Goal: Entertainment & Leisure: Consume media (video, audio)

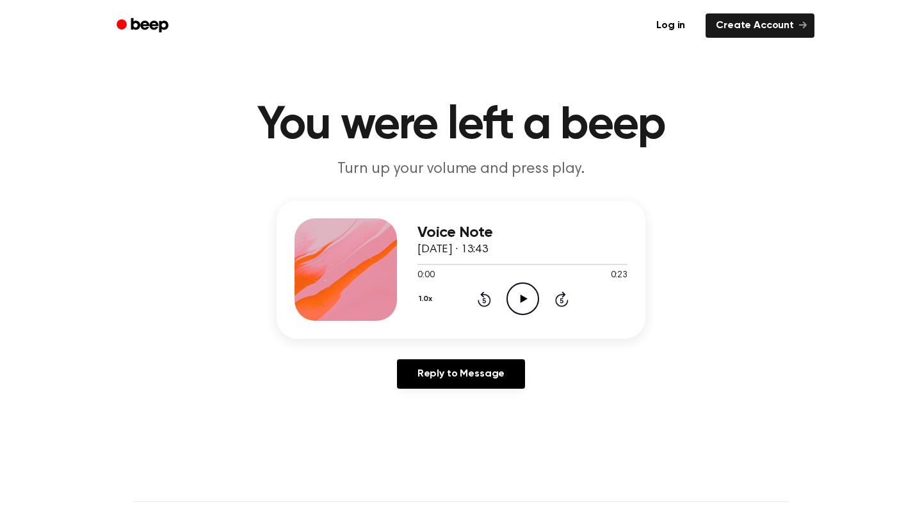
click at [524, 302] on icon "Play Audio" at bounding box center [522, 298] width 33 height 33
click at [519, 302] on icon "Play Audio" at bounding box center [522, 298] width 33 height 33
click at [469, 264] on div at bounding box center [454, 264] width 74 height 1
click at [456, 266] on div at bounding box center [522, 264] width 210 height 10
click at [520, 300] on icon at bounding box center [523, 298] width 6 height 8
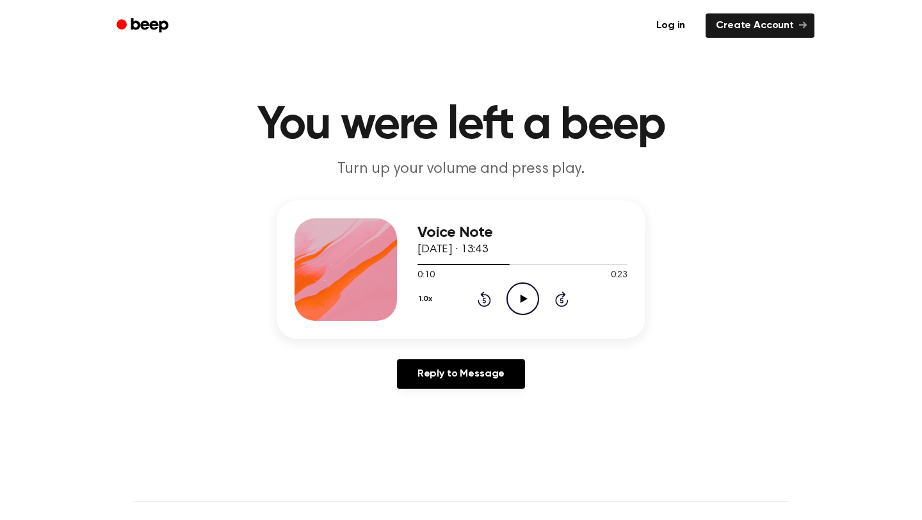
click at [481, 298] on icon "Rewind 5 seconds" at bounding box center [484, 299] width 14 height 17
click at [522, 302] on icon "Play Audio" at bounding box center [522, 298] width 33 height 33
click at [522, 302] on icon "Pause Audio" at bounding box center [522, 298] width 33 height 33
click at [524, 298] on icon at bounding box center [523, 298] width 7 height 8
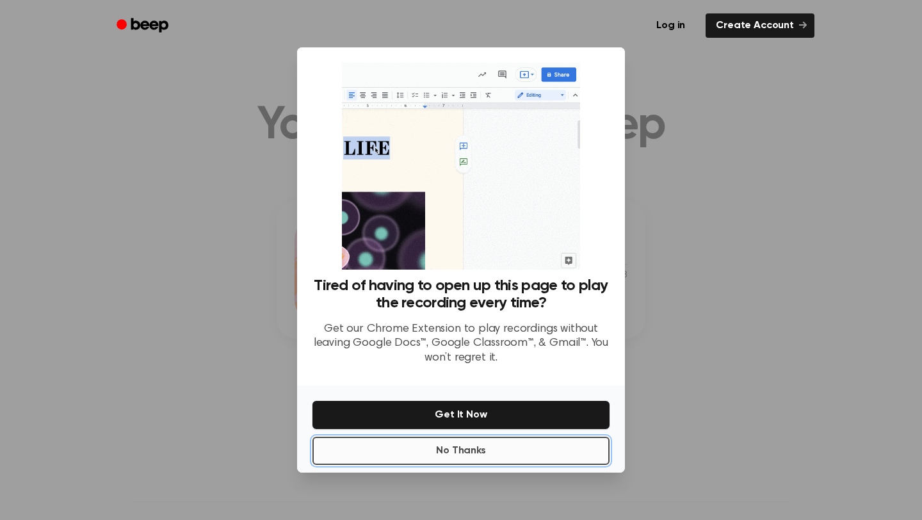
click at [481, 451] on button "No Thanks" at bounding box center [460, 451] width 297 height 28
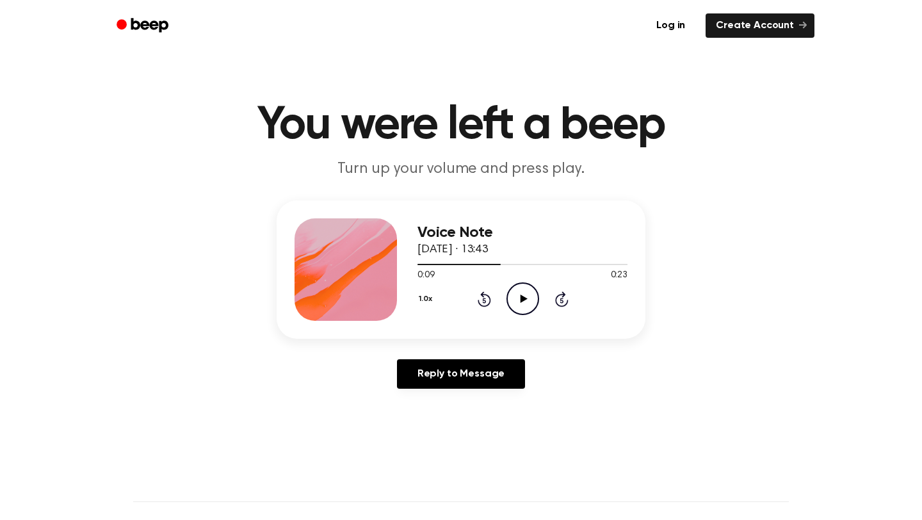
click at [523, 296] on icon at bounding box center [523, 298] width 7 height 8
click at [523, 296] on icon "Pause Audio" at bounding box center [522, 298] width 33 height 33
click at [522, 301] on icon at bounding box center [523, 298] width 7 height 8
click at [522, 301] on icon "Pause Audio" at bounding box center [522, 298] width 33 height 33
click at [522, 298] on icon at bounding box center [523, 298] width 7 height 8
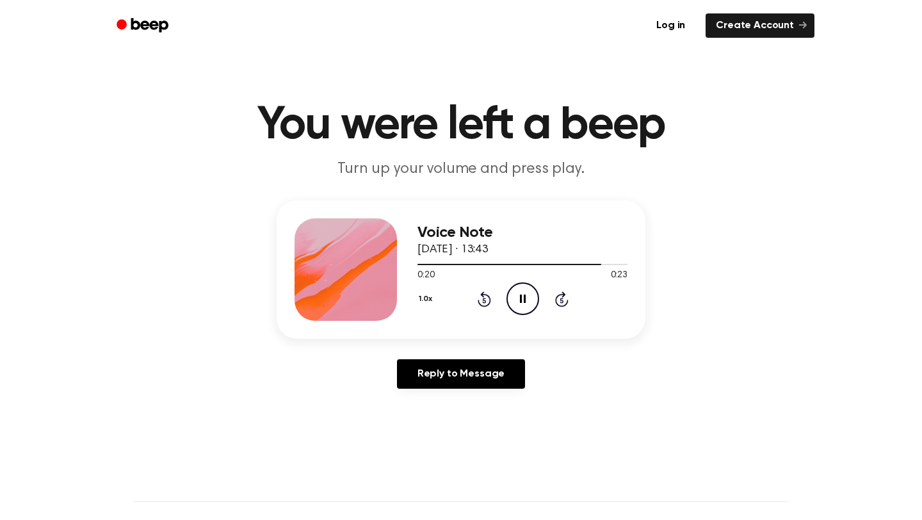
click at [522, 298] on icon "Pause Audio" at bounding box center [522, 298] width 33 height 33
click at [520, 303] on icon "Play Audio" at bounding box center [522, 298] width 33 height 33
click at [521, 300] on icon at bounding box center [523, 298] width 7 height 8
